Goal: Transaction & Acquisition: Book appointment/travel/reservation

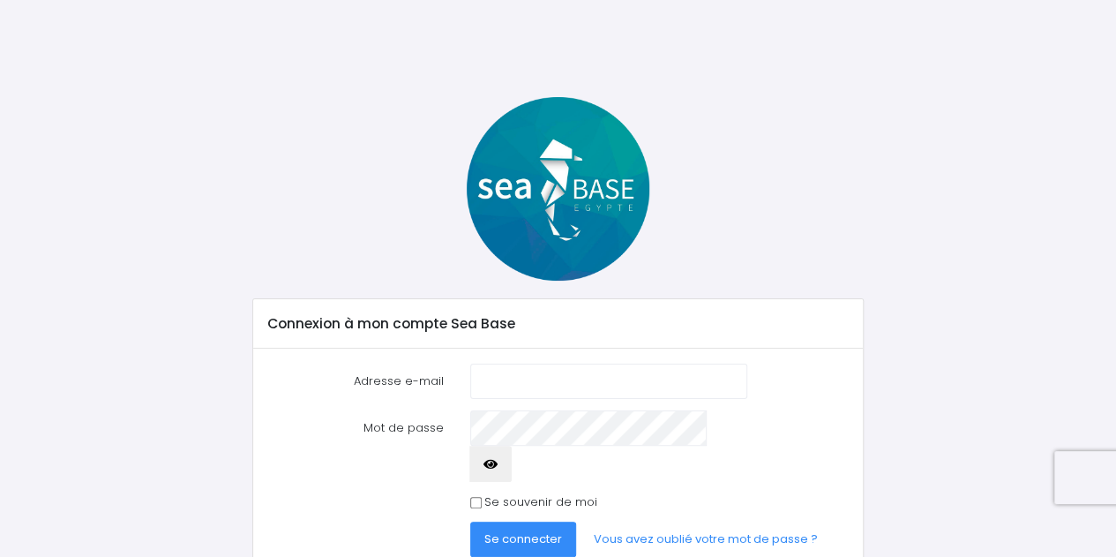
scroll to position [40, 0]
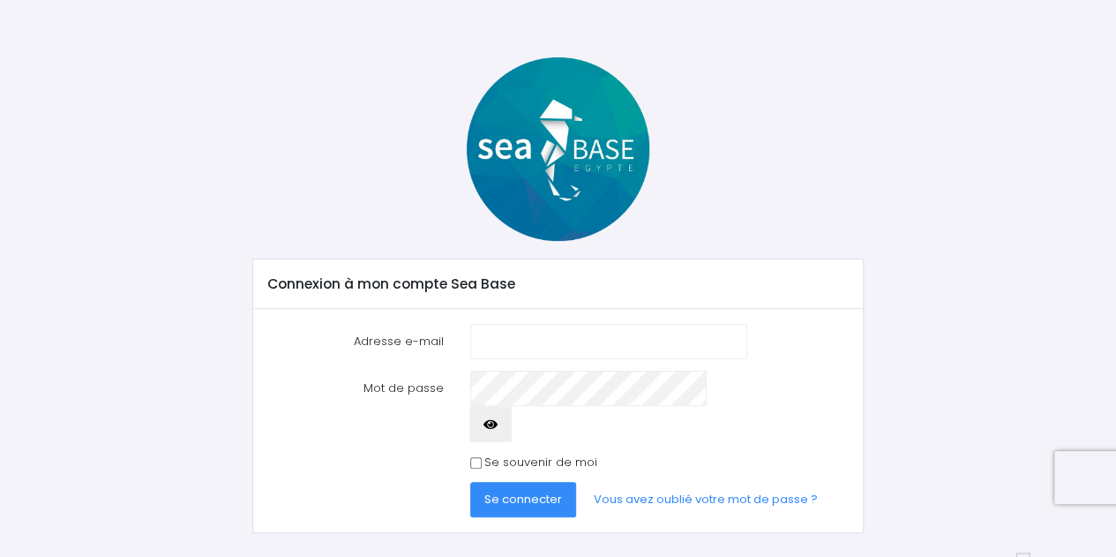
click at [540, 345] on input "Adresse e-mail" at bounding box center [608, 341] width 277 height 35
type input "yohann.cadoret@yahoo.fr"
click at [517, 490] on span "Se connecter" at bounding box center [523, 498] width 78 height 17
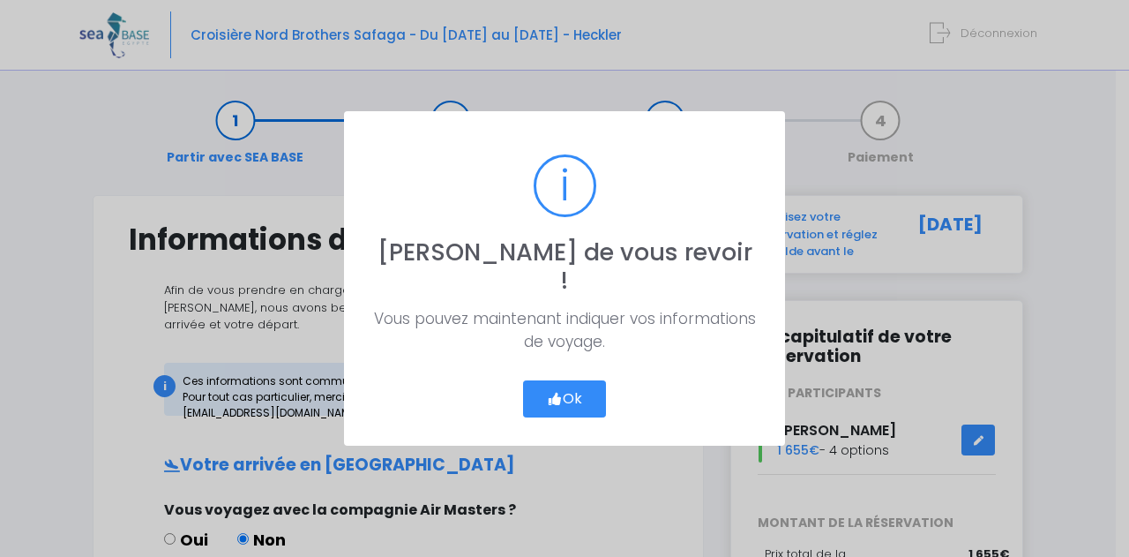
click at [517, 464] on div "? ! i [PERSON_NAME] de vous revoir ! × Vous pouvez maintenant indiquer vos info…" at bounding box center [564, 278] width 1129 height 557
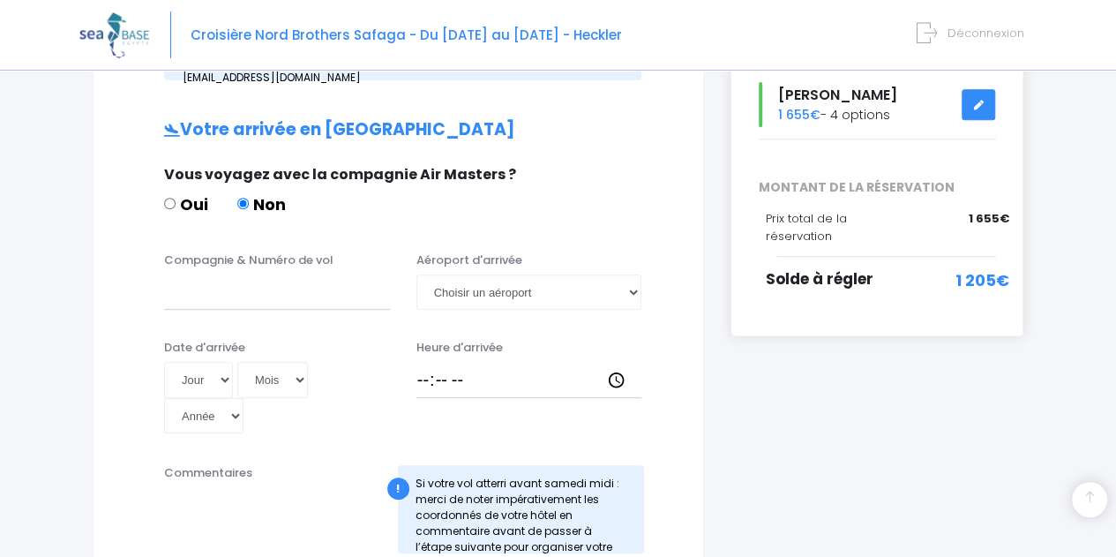
scroll to position [336, 0]
click at [249, 273] on input "Compagnie & Numéro de vol" at bounding box center [277, 290] width 226 height 35
type input "e"
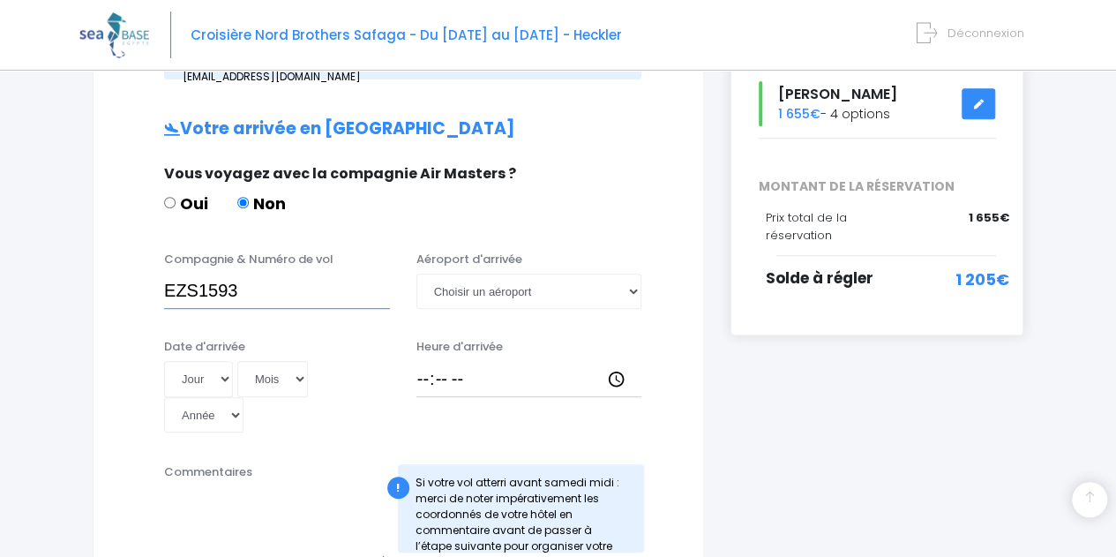
type input "EZS1593"
click at [458, 278] on select "Choisir un aéroport Hurghada Marsa Alam" at bounding box center [529, 290] width 226 height 35
select select "Hurghada"
click at [416, 273] on select "Choisir un aéroport Hurghada Marsa Alam" at bounding box center [529, 290] width 226 height 35
click at [212, 361] on select "Jour 01 02 03 04 05 06 07 08 09 10 11 12 13 14 15 16 17 18 19 20 21 22 23 24 25…" at bounding box center [198, 378] width 69 height 35
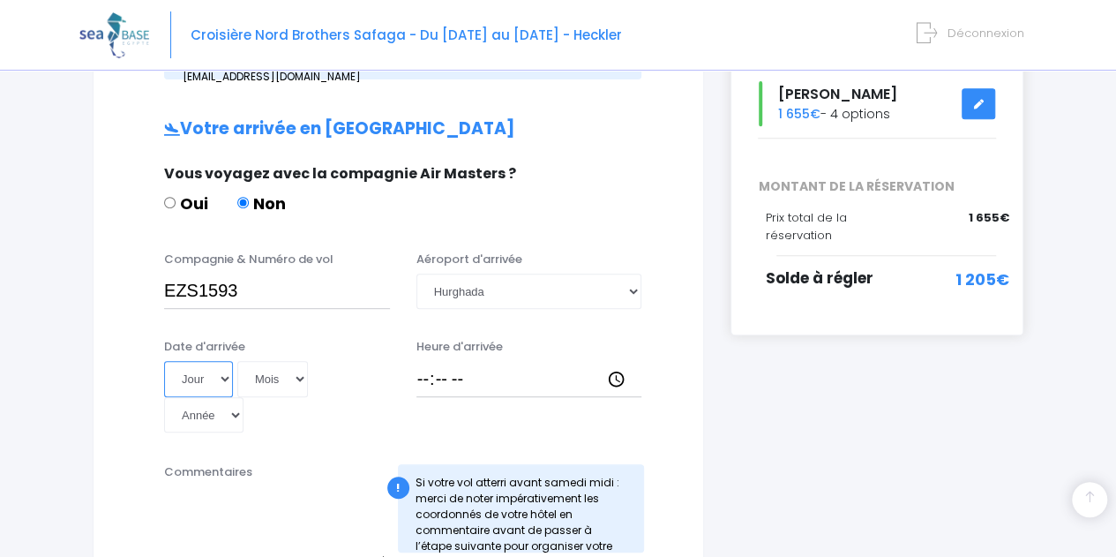
select select "22"
click at [164, 361] on select "Jour 01 02 03 04 05 06 07 08 09 10 11 12 13 14 15 16 17 18 19 20 21 22 23 24 25…" at bounding box center [198, 378] width 69 height 35
click at [277, 361] on select "Mois 01 02 03 04 05 06 07 08 09 10 11 12" at bounding box center [272, 378] width 71 height 35
select select "11"
click at [237, 361] on select "Mois 01 02 03 04 05 06 07 08 09 10 11 12" at bounding box center [272, 378] width 71 height 35
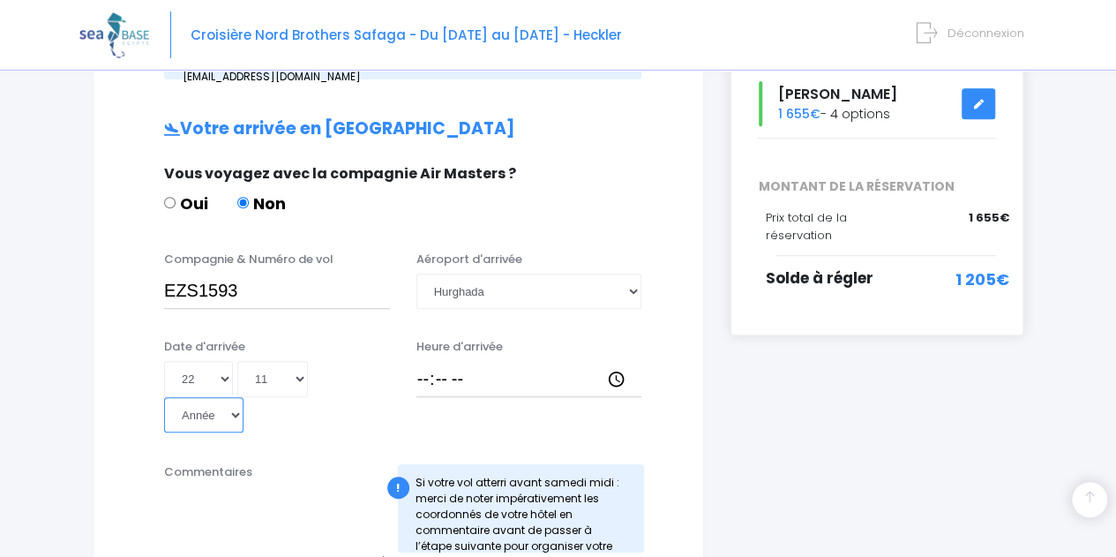
click at [243, 397] on select "Année 2045 2044 2043 2042 2041 2040 2039 2038 2037 2036 2035 2034 2033 2032 203…" at bounding box center [203, 414] width 79 height 35
select select "2025"
click at [243, 397] on select "Année 2045 2044 2043 2042 2041 2040 2039 2038 2037 2036 2035 2034 2033 2032 203…" at bounding box center [203, 414] width 79 height 35
type input "2025-11-22"
click at [472, 361] on input "Heure d'arrivée" at bounding box center [529, 378] width 226 height 35
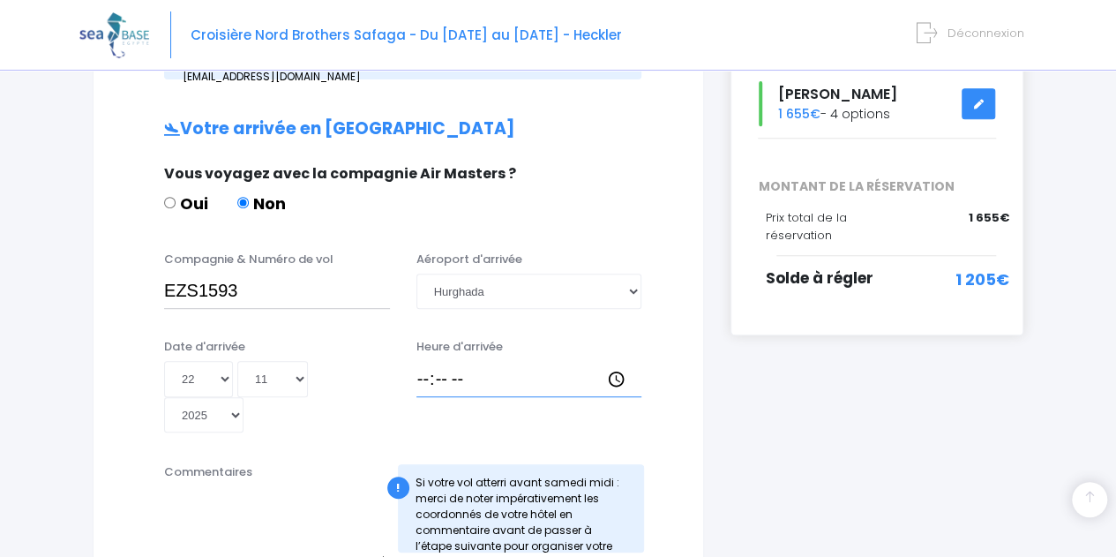
click at [513, 361] on input "Heure d'arrivée" at bounding box center [529, 378] width 226 height 35
click at [628, 361] on input "Heure d'arrivée" at bounding box center [529, 378] width 226 height 35
click at [615, 361] on input "Heure d'arrivée" at bounding box center [529, 378] width 226 height 35
type input "13:30"
click at [661, 338] on div "Date d'arrivée Jour 01 02 03 04 05 06 07 08 09 10 11 12 13 14 15 16 17 18 19 20…" at bounding box center [398, 391] width 565 height 107
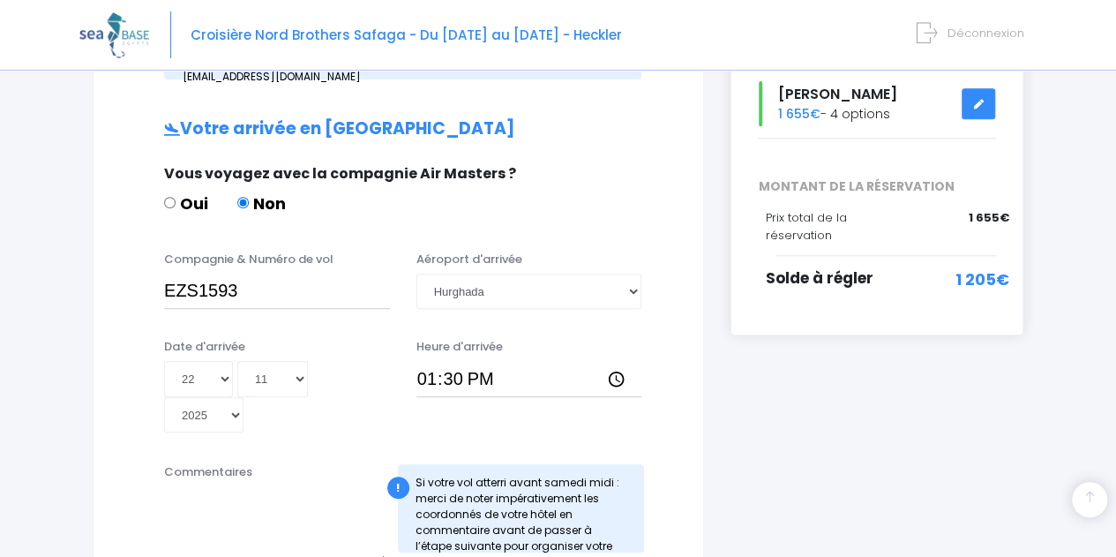
scroll to position [497, 0]
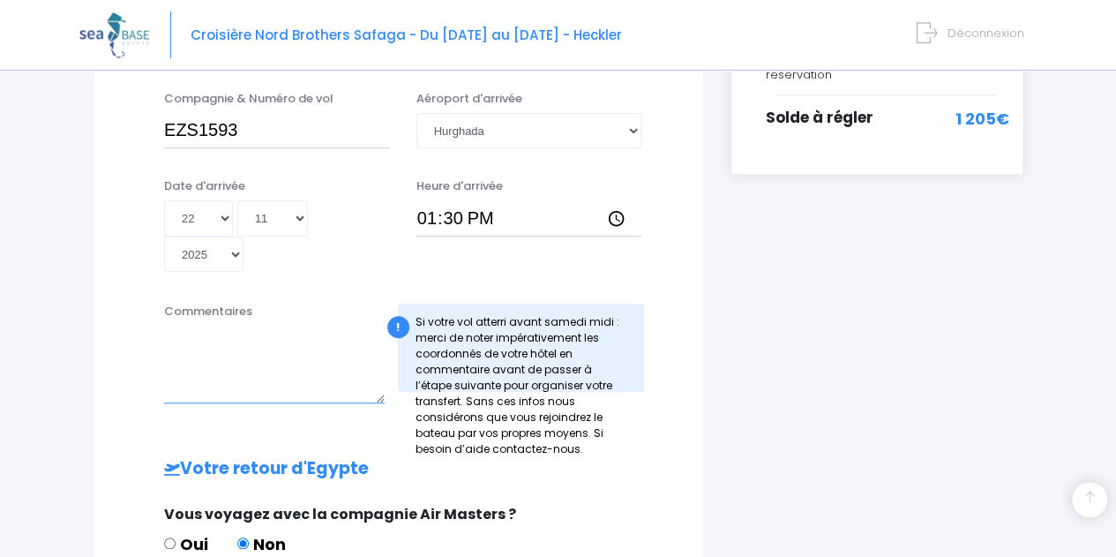
click at [272, 330] on textarea "Commentaires" at bounding box center [274, 364] width 220 height 78
type textarea "ARRIVE A VEC FLORIAN TRAVERSIER"
click at [695, 352] on div "Informations de voyage Afin de vous prendre en charge à votre arrivée à Hurghad…" at bounding box center [398, 320] width 611 height 1244
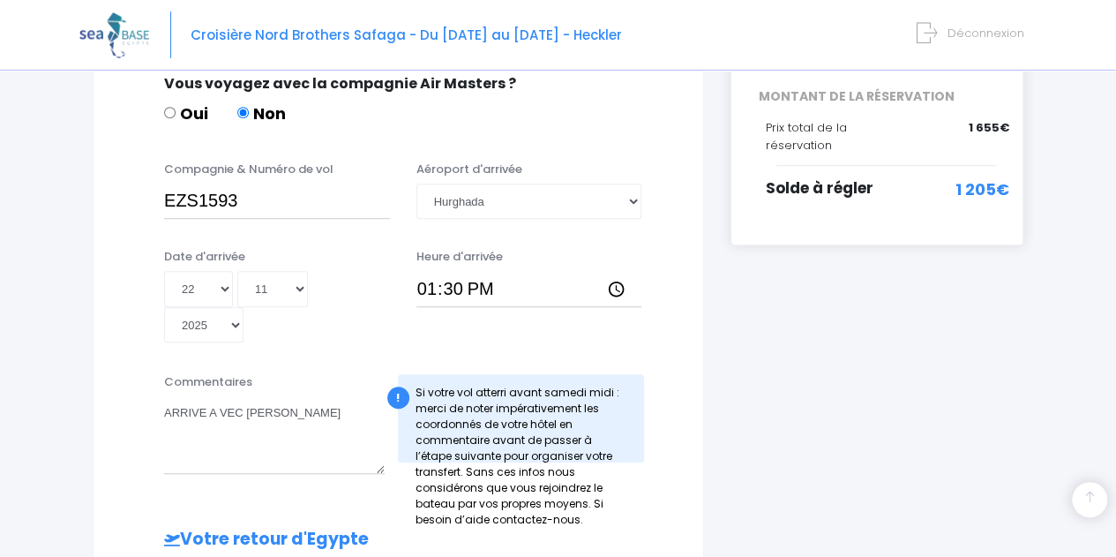
scroll to position [427, 0]
drag, startPoint x: 247, startPoint y: 181, endPoint x: 122, endPoint y: 174, distance: 125.4
click at [122, 174] on div "Compagnie & Numéro de vol EZS1593 Aéroport d'arrivée Choisir un aéroport Hurgha…" at bounding box center [398, 195] width 565 height 70
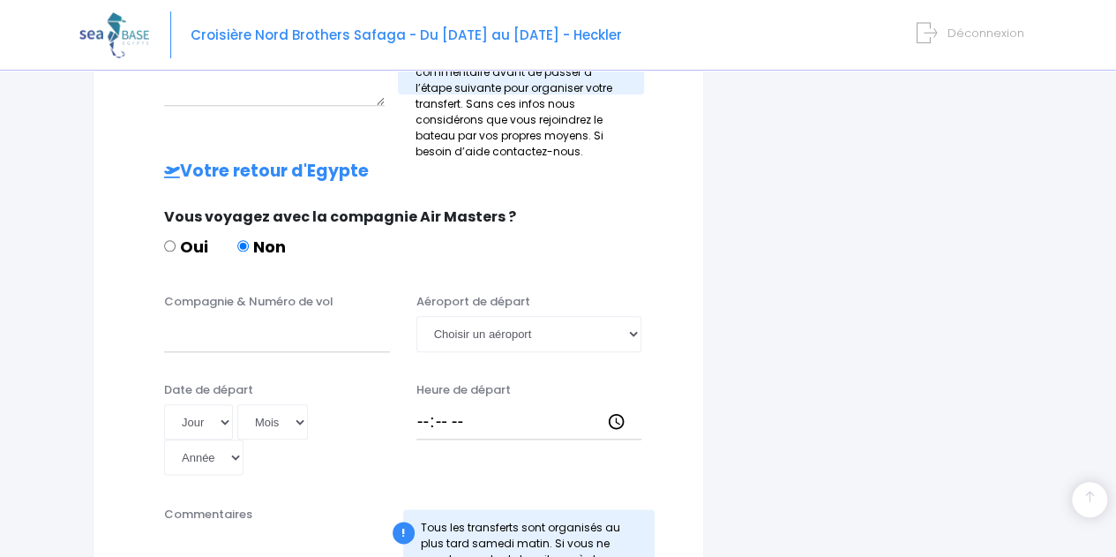
scroll to position [811, 0]
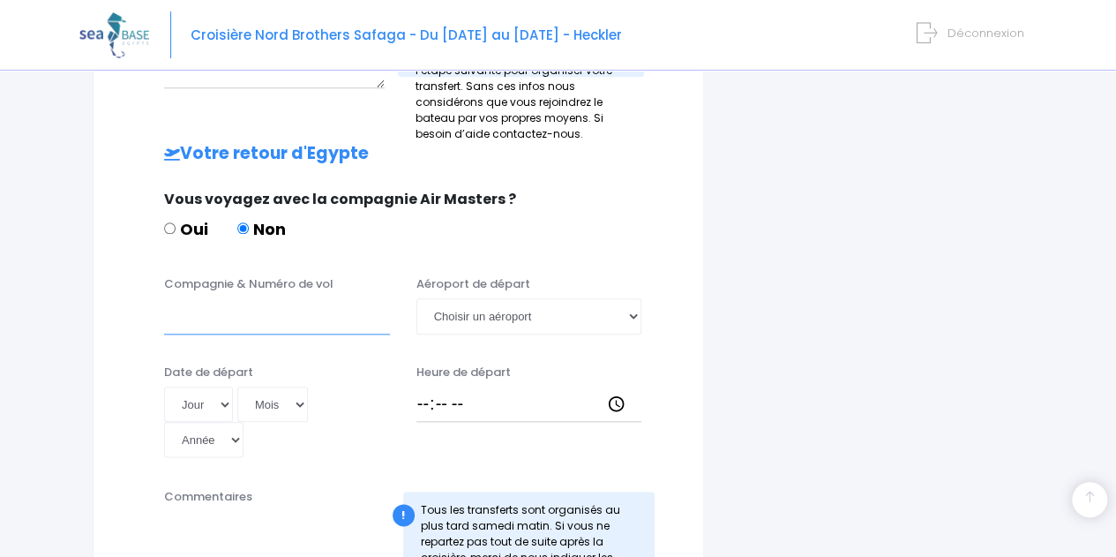
click at [298, 298] on input "Compagnie & Numéro de vol" at bounding box center [277, 315] width 226 height 35
paste input "EZS1593"
type input "EZS1594"
click at [525, 298] on select "Choisir un aéroport Hurghada Marsa Alam" at bounding box center [529, 315] width 226 height 35
select select "Hurghada"
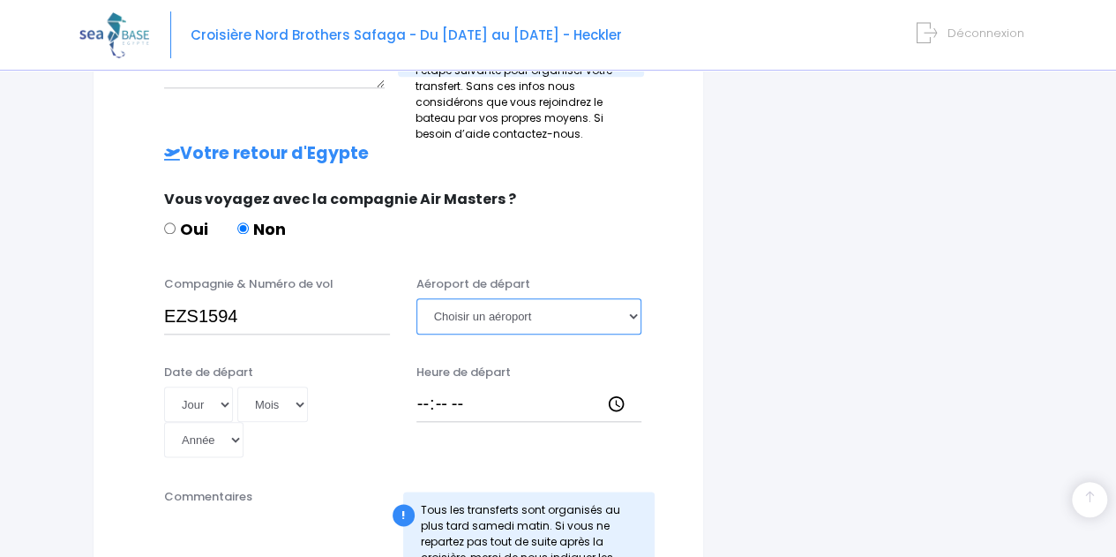
click at [416, 298] on select "Choisir un aéroport Hurghada Marsa Alam" at bounding box center [529, 315] width 226 height 35
click at [213, 386] on select "Jour 01 02 03 04 05 06 07 08 09 10 11 12 13 14 15 16 17 18 19 20 21 22 23 24 25…" at bounding box center [198, 403] width 69 height 35
select select "29"
click at [164, 386] on select "Jour 01 02 03 04 05 06 07 08 09 10 11 12 13 14 15 16 17 18 19 20 21 22 23 24 25…" at bounding box center [198, 403] width 69 height 35
click at [270, 386] on select "Mois 01 02 03 04 05 06 07 08 09 10 11 12" at bounding box center [272, 403] width 71 height 35
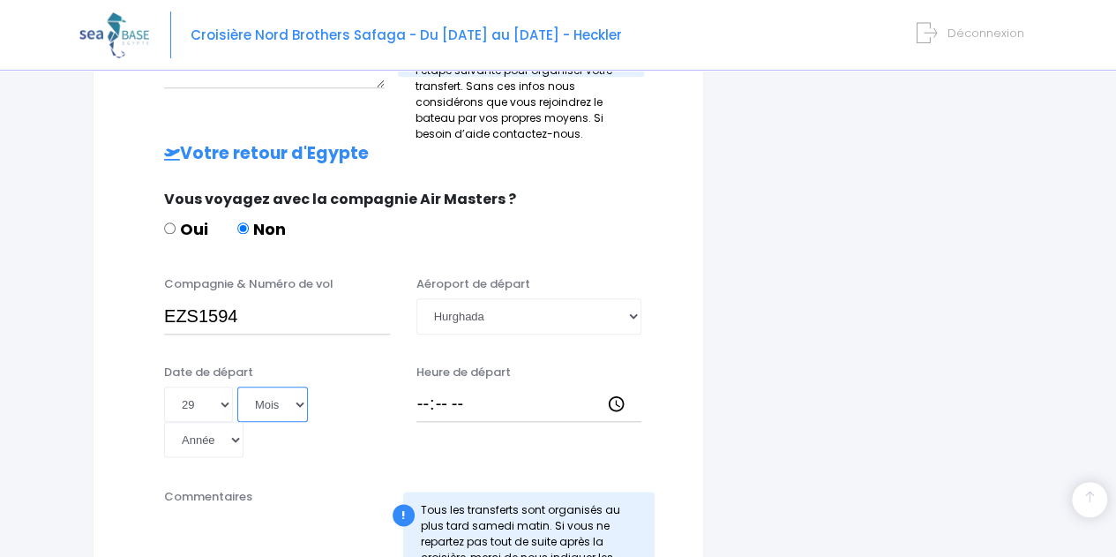
select select "11"
click at [237, 386] on select "Mois 01 02 03 04 05 06 07 08 09 10 11 12" at bounding box center [272, 403] width 71 height 35
click at [243, 422] on select "Année 2045 2044 2043 2042 2041 2040 2039 2038 2037 2036 2035 2034 2033 2032 203…" at bounding box center [203, 439] width 79 height 35
select select "2025"
click at [243, 422] on select "Année 2045 2044 2043 2042 2041 2040 2039 2038 2037 2036 2035 2034 2033 2032 203…" at bounding box center [203, 439] width 79 height 35
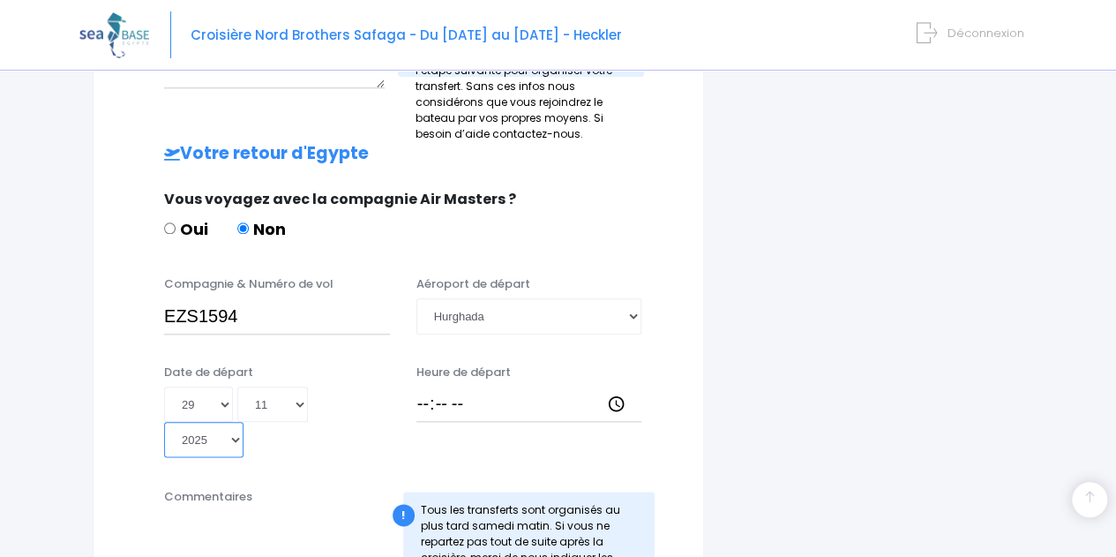
type input "2025-11-29"
click at [473, 386] on input "Heure de départ" at bounding box center [529, 403] width 226 height 35
type input "14:25"
click at [272, 511] on textarea "Commentaires" at bounding box center [277, 550] width 226 height 78
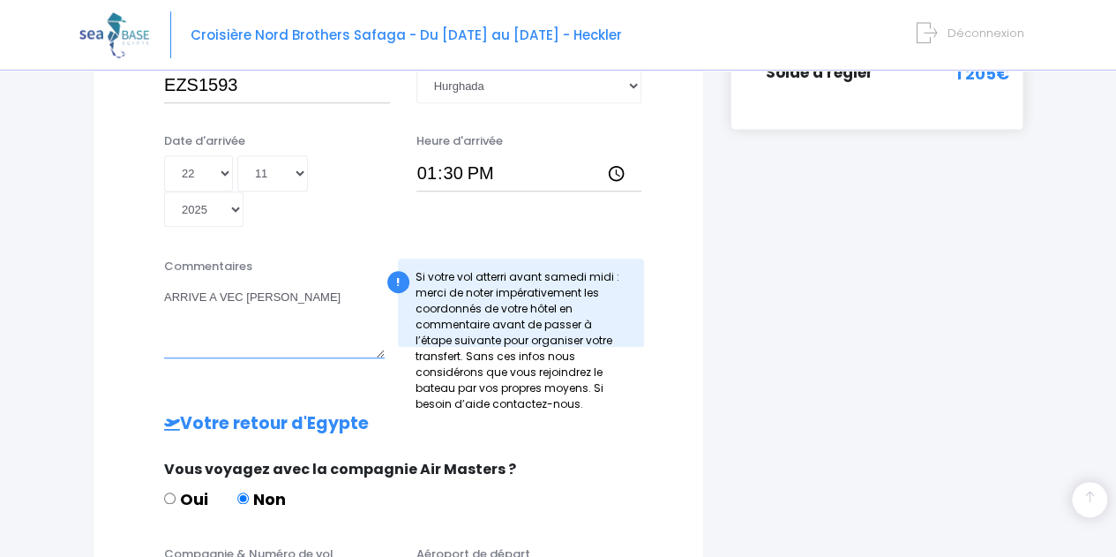
click at [222, 280] on textarea "ARRIVE A VEC FLORIAN TRAVERSIER" at bounding box center [274, 319] width 220 height 78
drag, startPoint x: 375, startPoint y: 251, endPoint x: 104, endPoint y: 239, distance: 271.1
click at [104, 239] on div "Informations de voyage Afin de vous prendre en charge à votre arrivée à Hurghad…" at bounding box center [398, 275] width 611 height 1244
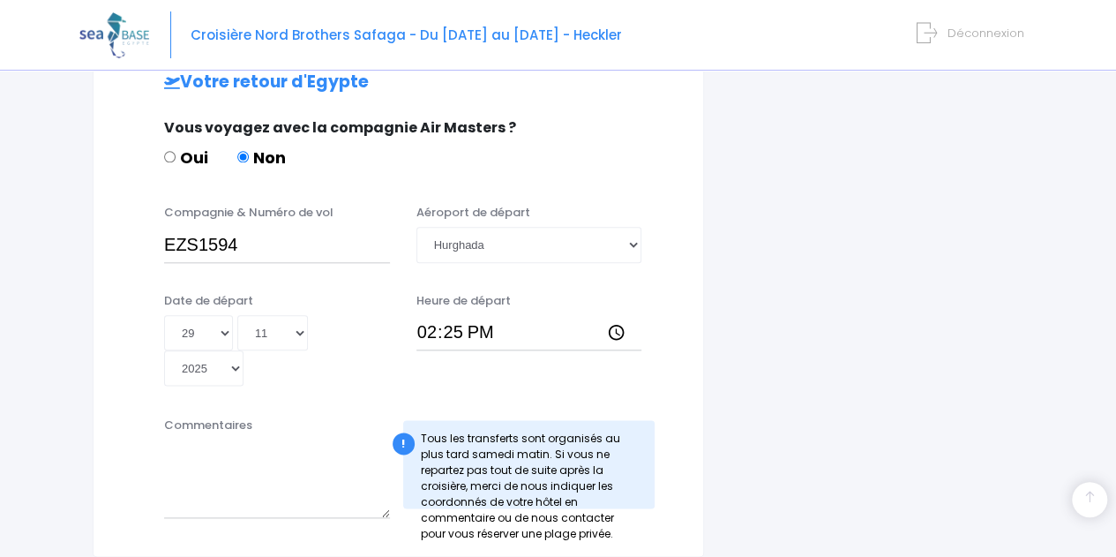
type textarea "ARRIVE AVEC FLORIAN TRAVERSIER"
click at [235, 439] on textarea "Commentaires" at bounding box center [277, 478] width 226 height 78
paste textarea "ARRIVE AVEC FLORIAN TRAVERSIER"
drag, startPoint x: 205, startPoint y: 363, endPoint x: 127, endPoint y: 363, distance: 77.6
click at [127, 416] on div "Commentaires ARRIVE AVEC FLORIAN TRAVERSIER ! Tous les transferts sont organisé…" at bounding box center [398, 472] width 565 height 112
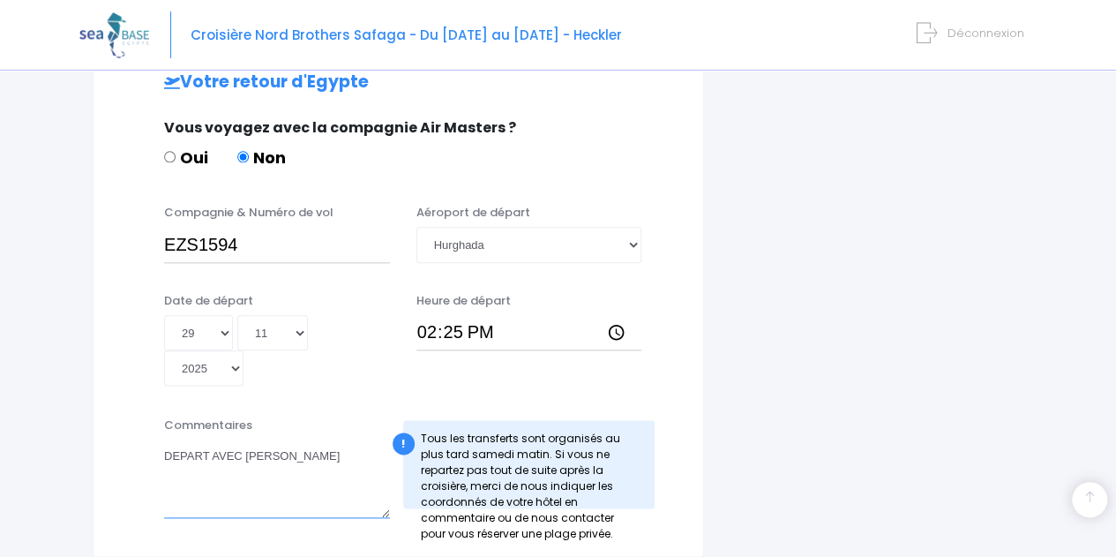
type textarea "DEPART AVEC FLORIAN TRAVERSIER"
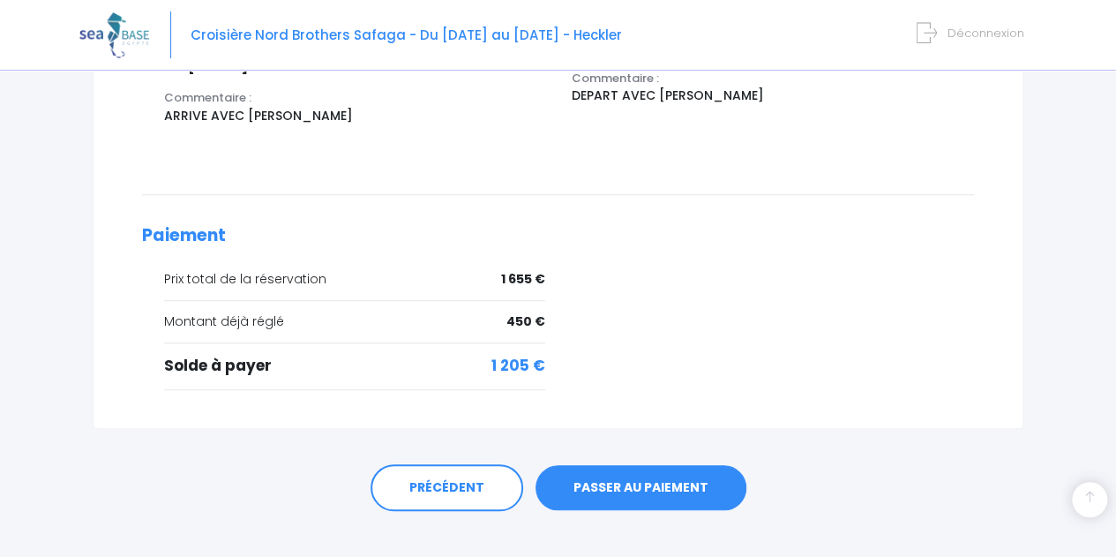
scroll to position [727, 0]
click at [614, 464] on link "PASSER AU PAIEMENT" at bounding box center [640, 487] width 211 height 46
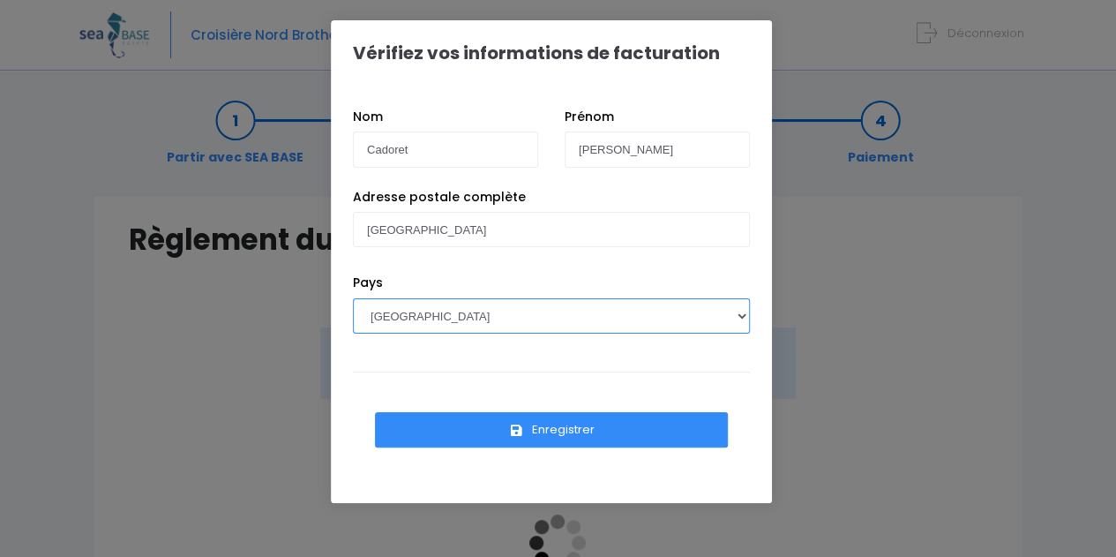
click at [437, 319] on select "AFGHANISTAN AFRIQUE DU SUD ÅLAND, ÎLES ALBANIE ALGÉRIE ALLEMAGNE ANDORRE ANGOLA…" at bounding box center [551, 315] width 397 height 35
select select "CH"
click at [353, 298] on select "AFGHANISTAN AFRIQUE DU SUD ÅLAND, ÎLES ALBANIE ALGÉRIE ALLEMAGNE ANDORRE ANGOLA…" at bounding box center [551, 315] width 397 height 35
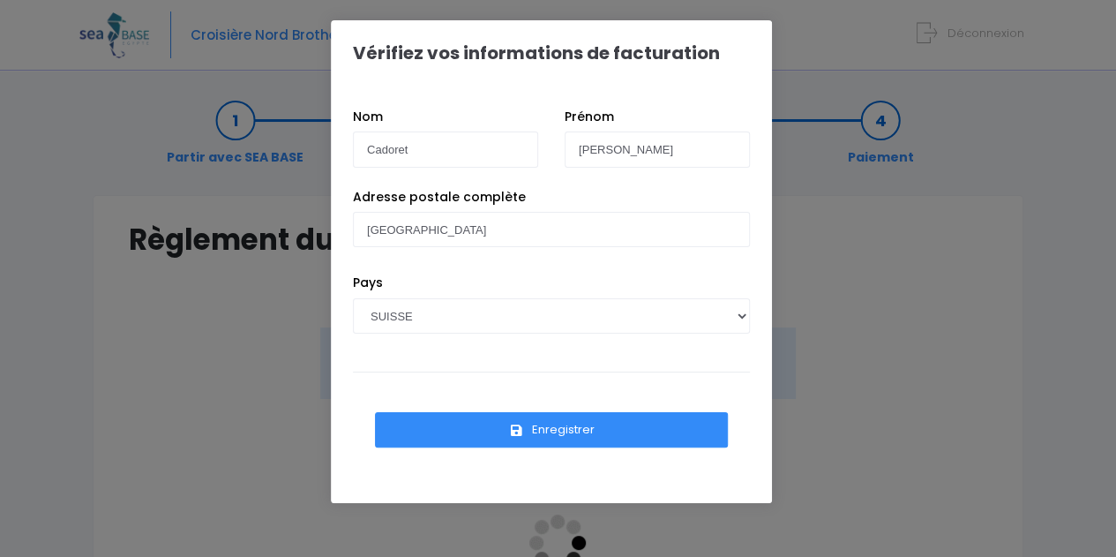
click at [520, 430] on icon "submit" at bounding box center [517, 430] width 16 height 0
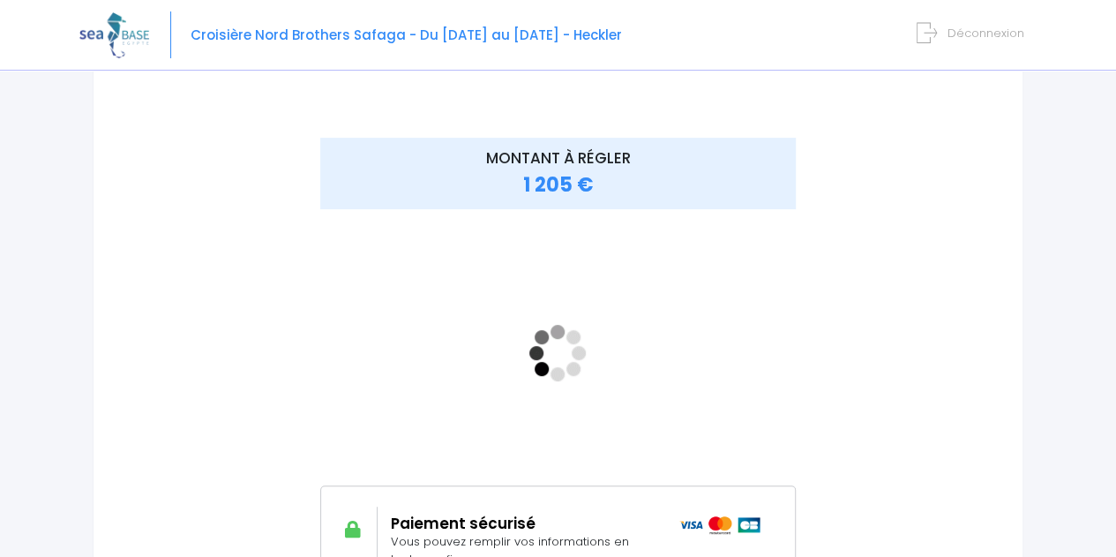
scroll to position [193, 0]
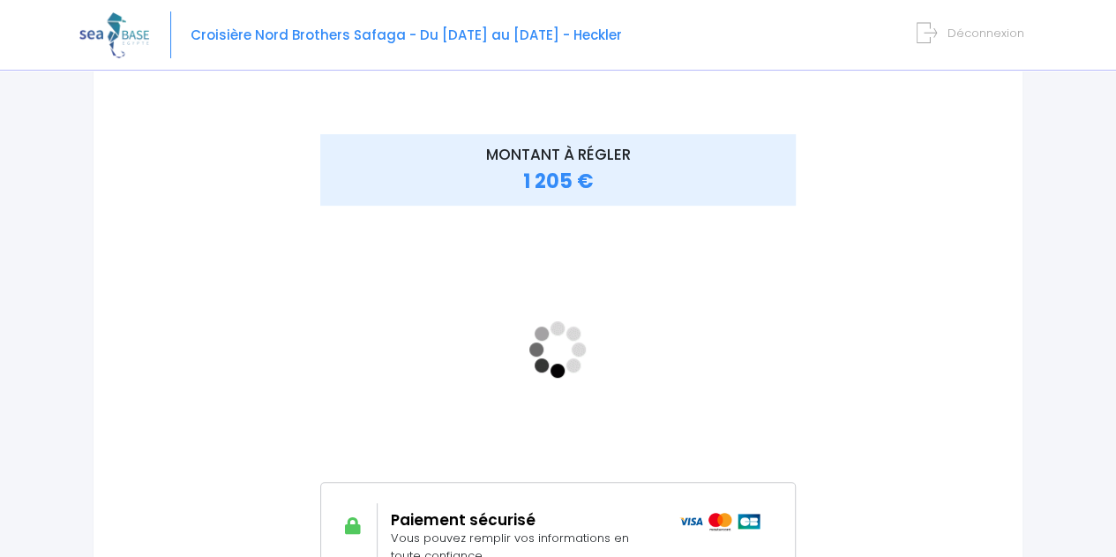
click at [817, 244] on div "MONTANT À RÉGLER 1 205 €" at bounding box center [558, 359] width 572 height 451
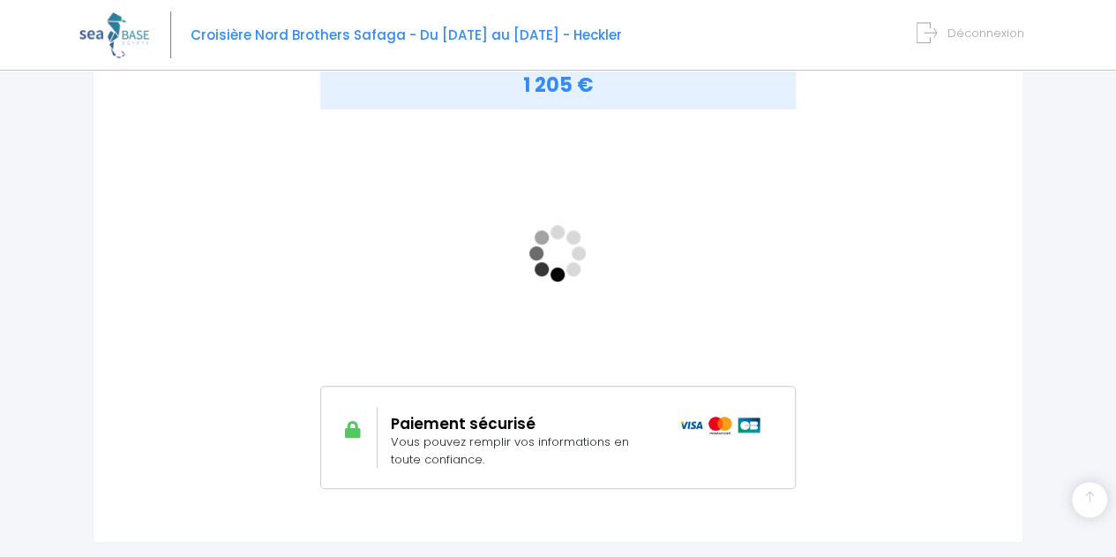
scroll to position [290, 0]
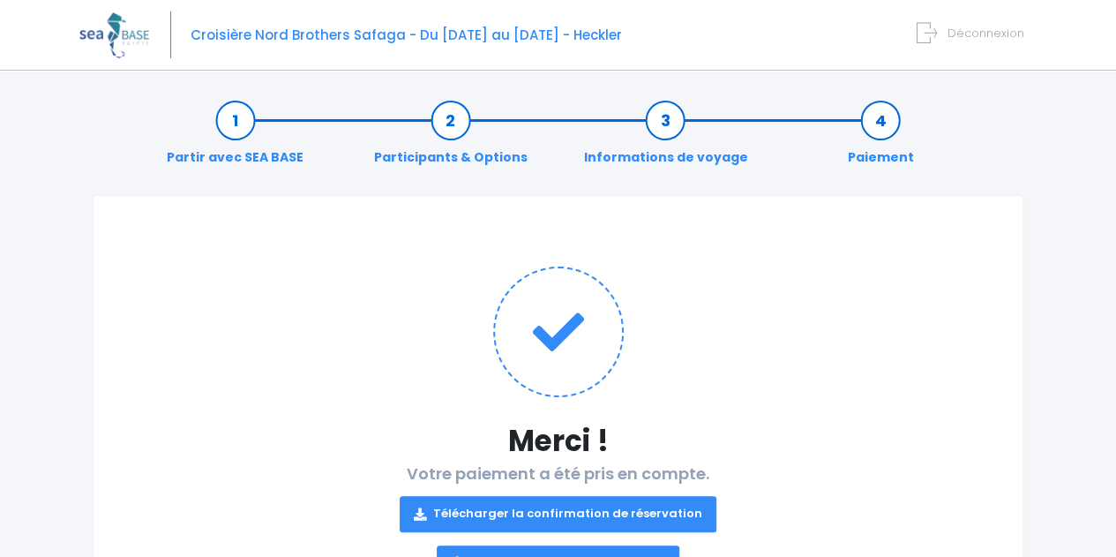
scroll to position [95, 0]
